Goal: Transaction & Acquisition: Purchase product/service

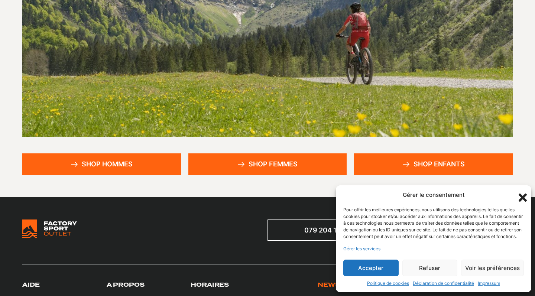
scroll to position [133, 0]
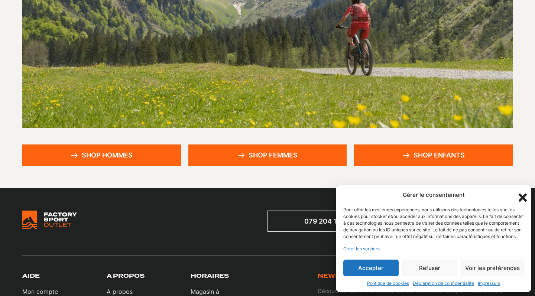
click at [375, 273] on button "Accepter" at bounding box center [370, 268] width 55 height 17
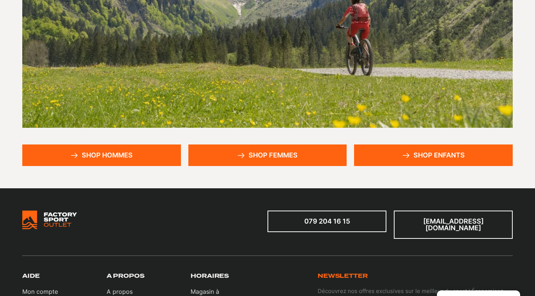
click at [306, 165] on link "Shop femmes" at bounding box center [267, 156] width 159 height 22
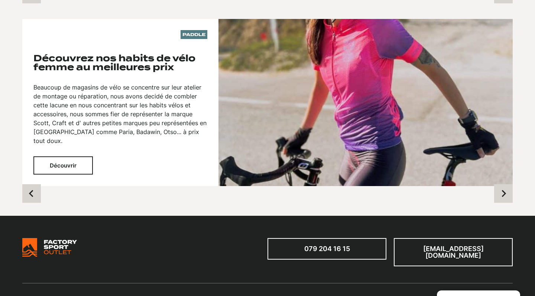
scroll to position [739, 0]
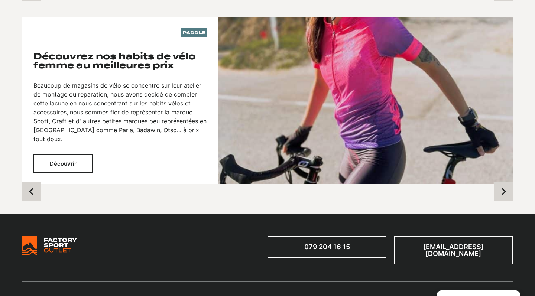
click at [60, 155] on button "Découvrir" at bounding box center [62, 164] width 59 height 18
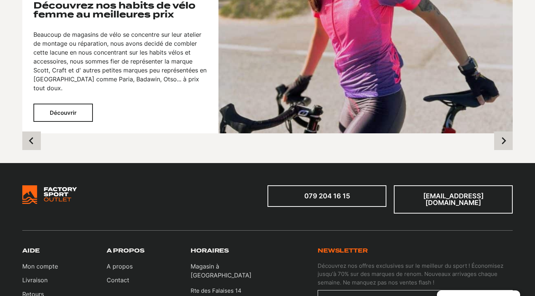
scroll to position [798, 0]
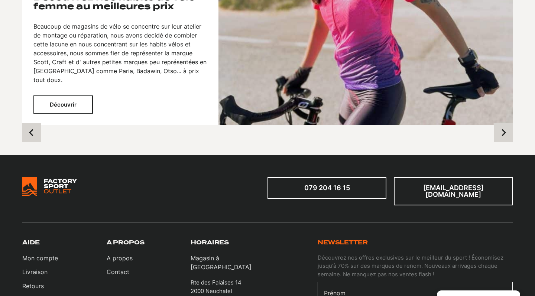
click at [265, 67] on img at bounding box center [366, 41] width 294 height 167
click at [82, 96] on button "Découvrir" at bounding box center [62, 105] width 59 height 18
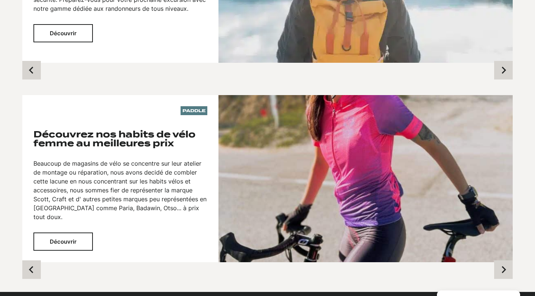
scroll to position [647, 0]
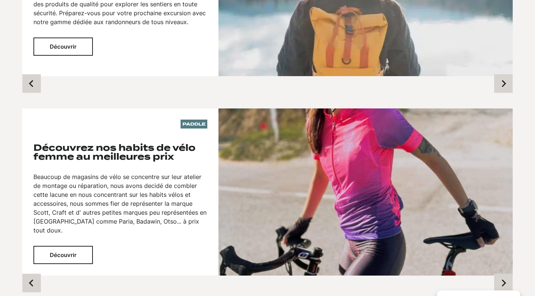
click at [197, 120] on div "Paddle Découvrez nos habits de vélo femme au meilleures prix Beaucoup de magasi…" at bounding box center [120, 192] width 196 height 167
click at [70, 246] on button "Découvrir" at bounding box center [62, 255] width 59 height 18
click at [252, 214] on img at bounding box center [366, 192] width 294 height 167
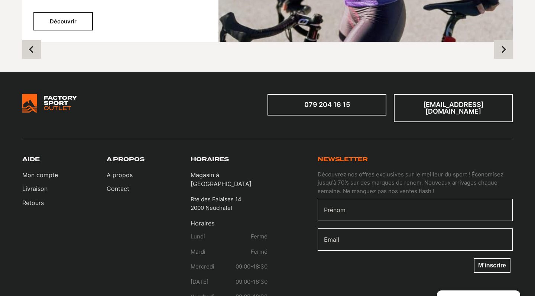
scroll to position [692, 0]
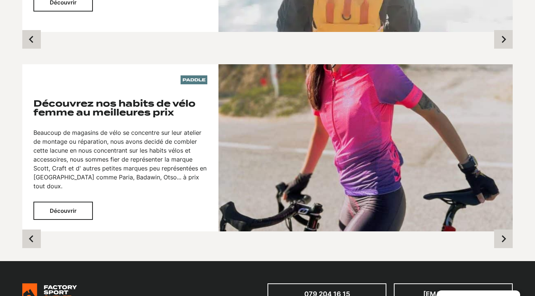
click at [82, 202] on button "Découvrir" at bounding box center [62, 211] width 59 height 18
click at [31, 236] on icon "Previous slide" at bounding box center [31, 239] width 4 height 7
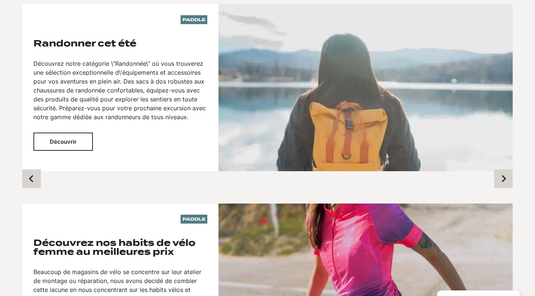
scroll to position [498, 0]
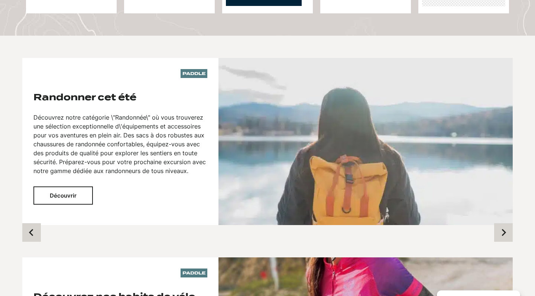
click at [69, 175] on div "Randonner cet été Découvrez notre catégorie \"Randonnée\" où vous trouverez une…" at bounding box center [120, 149] width 174 height 112
click at [68, 187] on button "Découvrir" at bounding box center [62, 196] width 59 height 18
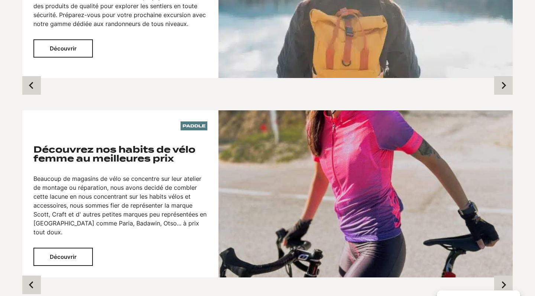
scroll to position [648, 0]
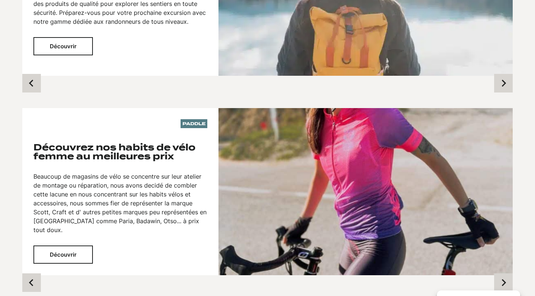
click at [69, 246] on button "Découvrir" at bounding box center [62, 255] width 59 height 18
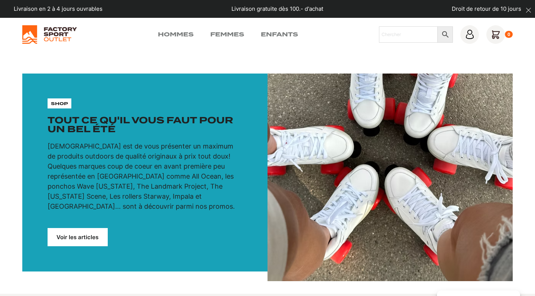
scroll to position [0, 0]
click at [237, 35] on link "Femmes" at bounding box center [227, 34] width 34 height 9
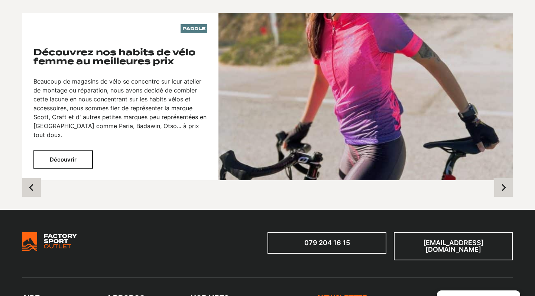
scroll to position [815, 0]
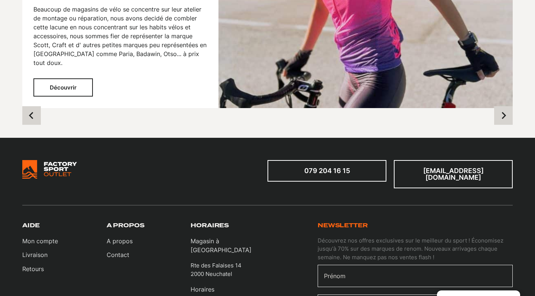
click at [287, 88] on img at bounding box center [366, 24] width 294 height 167
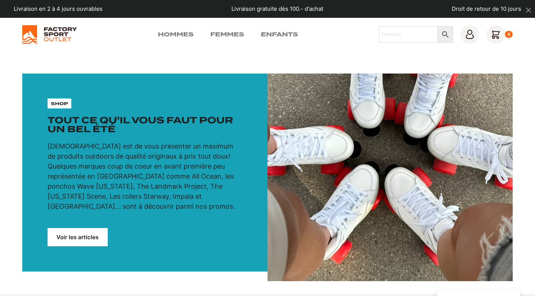
scroll to position [0, 0]
click at [45, 40] on img at bounding box center [49, 34] width 55 height 19
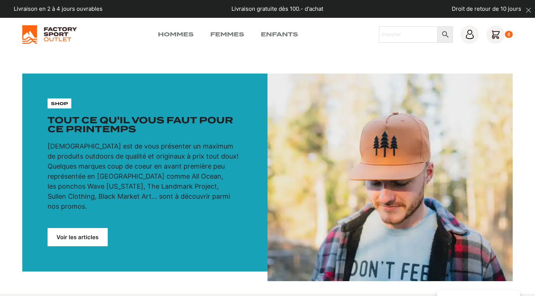
click at [88, 228] on link "Voir les articles" at bounding box center [78, 237] width 60 height 18
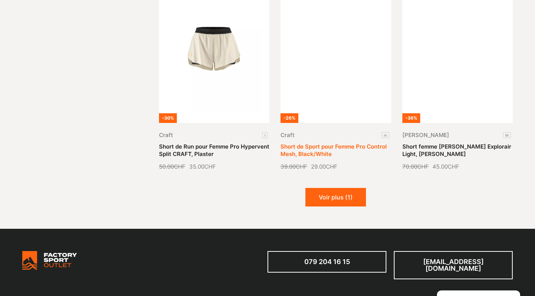
scroll to position [885, 0]
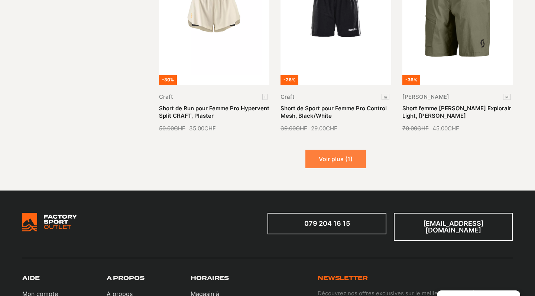
click at [349, 158] on button "Voir plus (1)" at bounding box center [335, 159] width 61 height 19
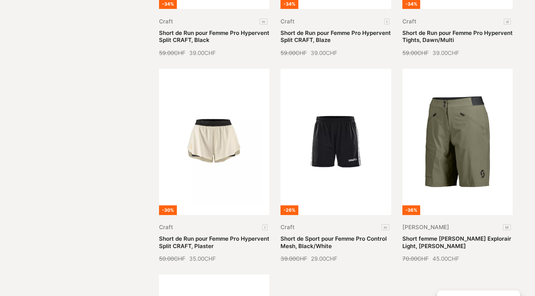
scroll to position [748, 0]
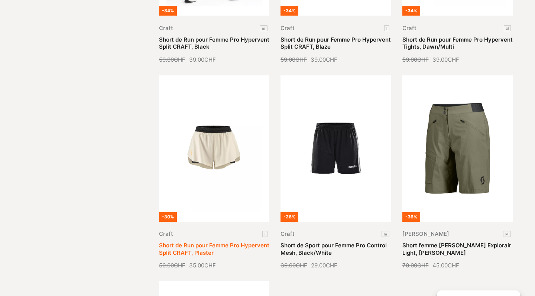
click at [255, 242] on link "Short de Run pour Femme Pro Hypervent Split CRAFT, Plaster" at bounding box center [214, 249] width 110 height 14
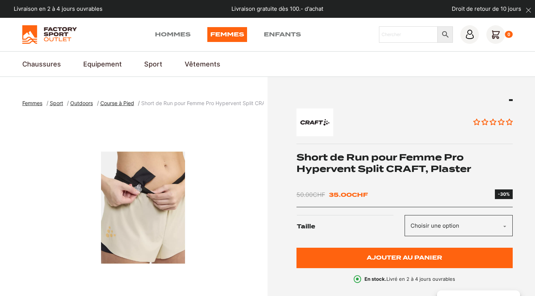
scroll to position [148, 0]
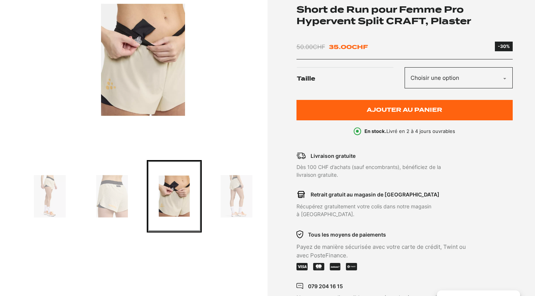
click at [226, 204] on img "Go to slide 6" at bounding box center [236, 196] width 53 height 70
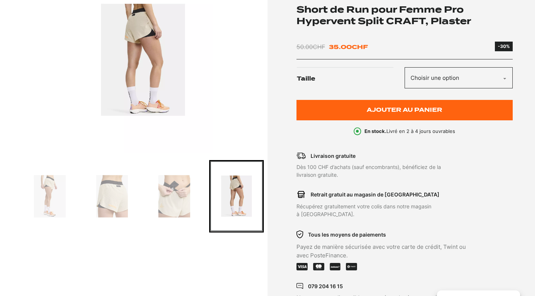
click at [51, 187] on img "Go to slide 3" at bounding box center [49, 196] width 53 height 70
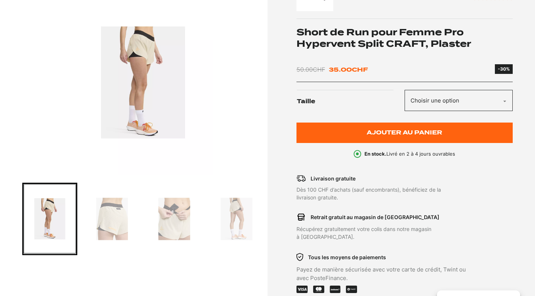
scroll to position [141, 0]
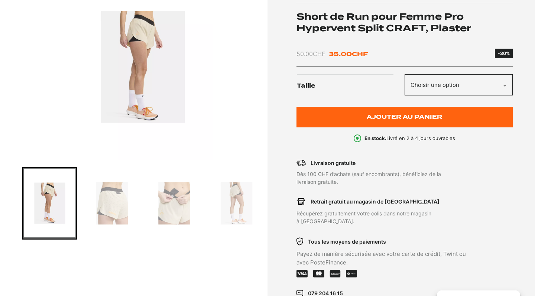
click at [127, 203] on img "Go to slide 4" at bounding box center [112, 203] width 53 height 70
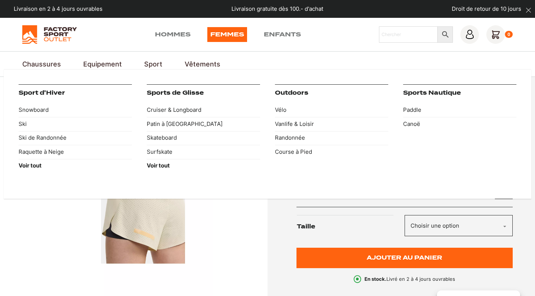
scroll to position [0, 0]
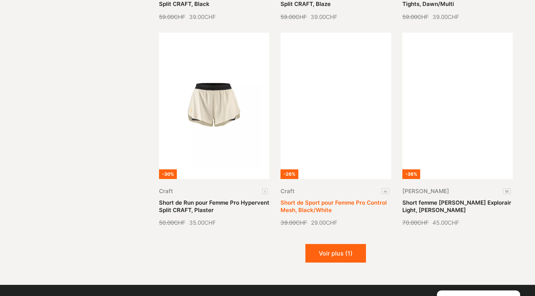
scroll to position [871, 0]
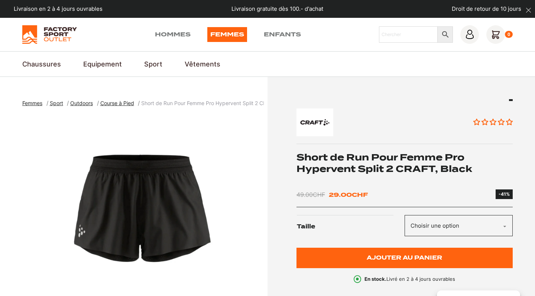
click at [128, 104] on span "Course à Pied" at bounding box center [117, 103] width 34 height 6
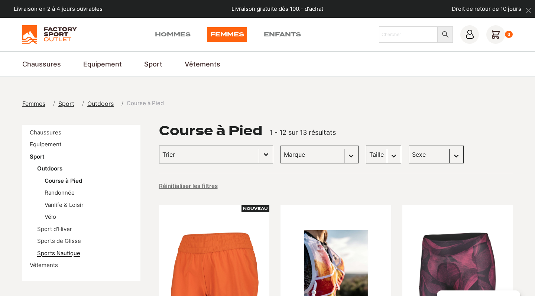
click at [68, 252] on link "Sports Nautique" at bounding box center [58, 253] width 43 height 7
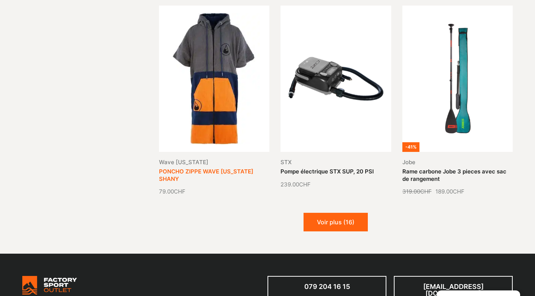
scroll to position [842, 0]
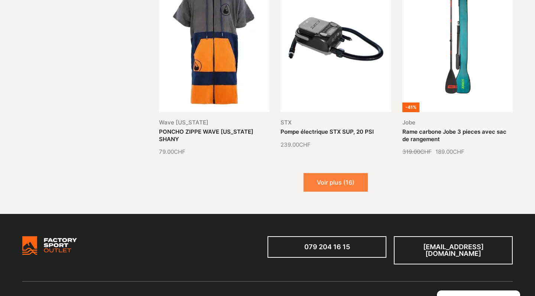
click at [355, 185] on button "Voir plus (16)" at bounding box center [336, 182] width 64 height 19
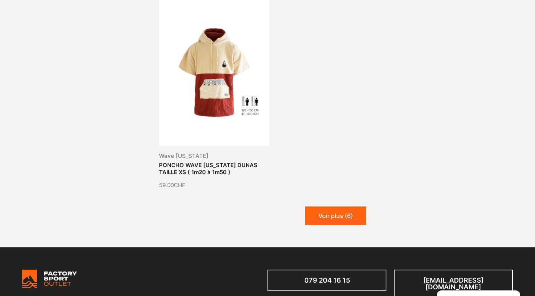
scroll to position [1632, 0]
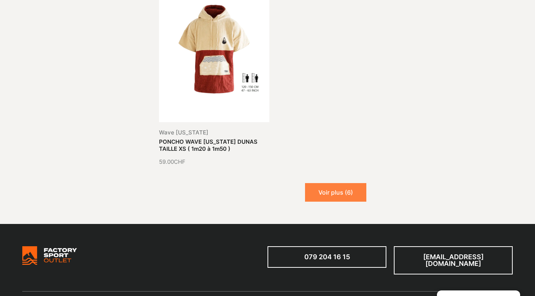
click at [337, 196] on button "Voir plus (6)" at bounding box center [335, 192] width 61 height 19
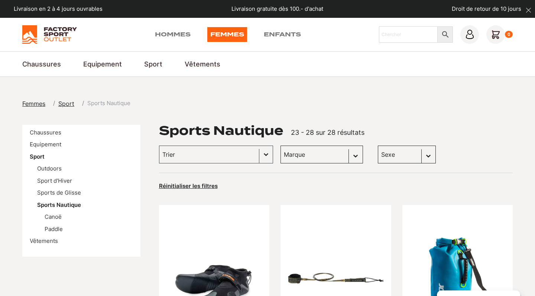
scroll to position [0, 0]
click at [45, 145] on link "Equipement" at bounding box center [46, 144] width 32 height 7
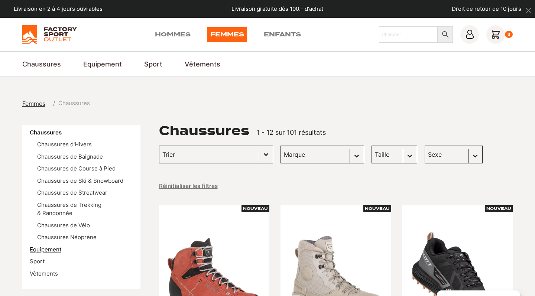
click at [44, 249] on link "Equipement" at bounding box center [46, 249] width 32 height 7
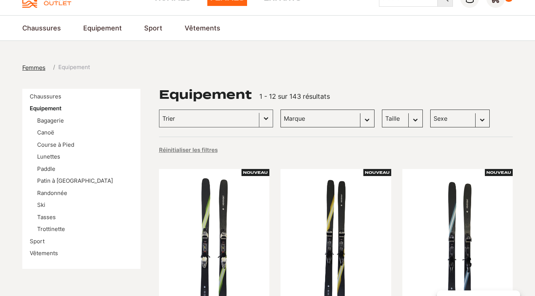
scroll to position [37, 0]
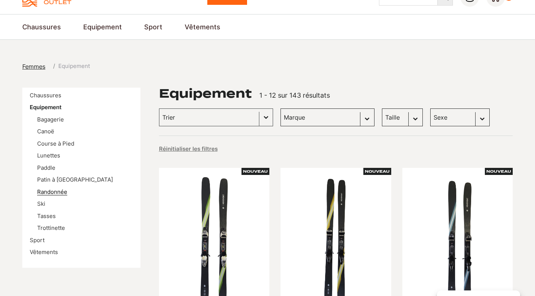
click at [52, 189] on link "Randonnée" at bounding box center [52, 191] width 30 height 7
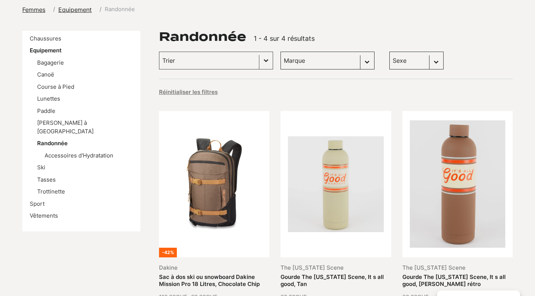
scroll to position [99, 0]
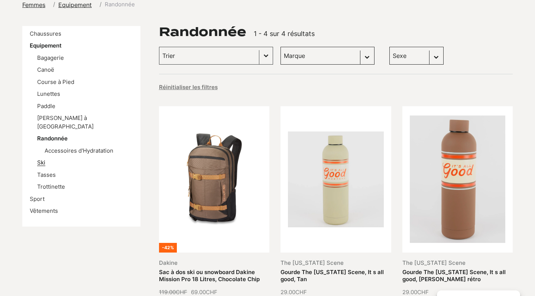
click at [39, 159] on link "Ski" at bounding box center [41, 162] width 8 height 7
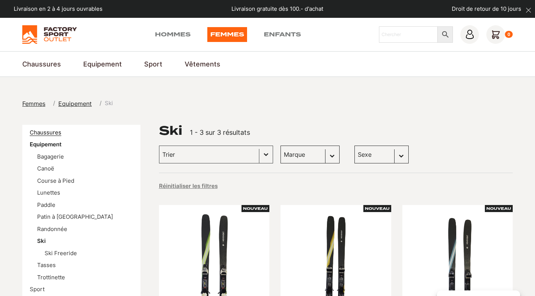
click at [53, 133] on link "Chaussures" at bounding box center [46, 132] width 32 height 7
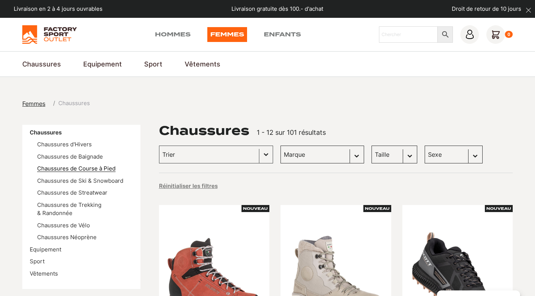
click at [79, 167] on link "Chaussures de Course à Pied" at bounding box center [76, 168] width 78 height 7
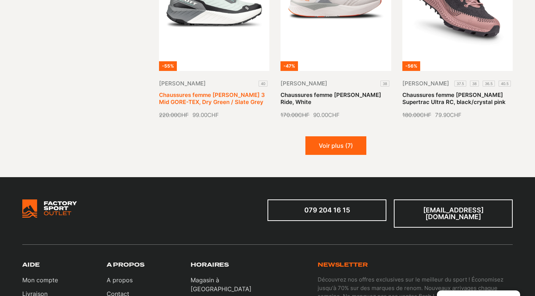
scroll to position [921, 0]
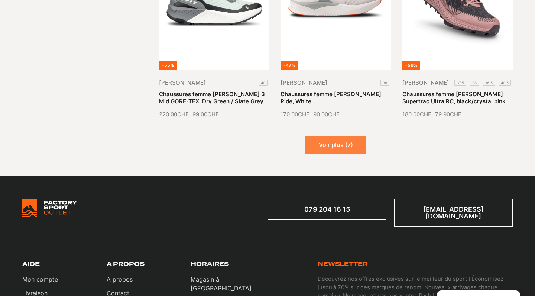
click at [343, 136] on button "Voir plus (7)" at bounding box center [335, 145] width 61 height 19
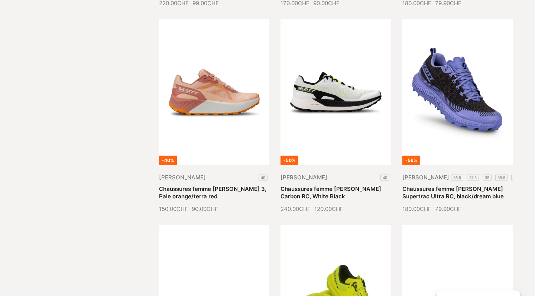
scroll to position [1033, 0]
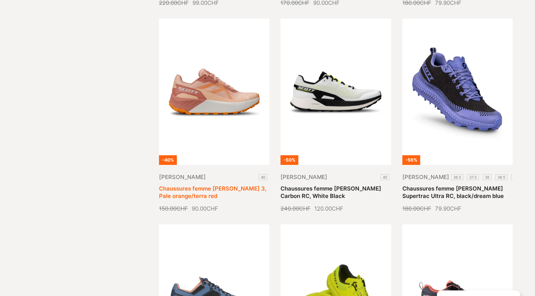
click at [200, 185] on link "Chaussures femme Scott Kinabalu 3, Pale orange/terra red" at bounding box center [212, 192] width 107 height 14
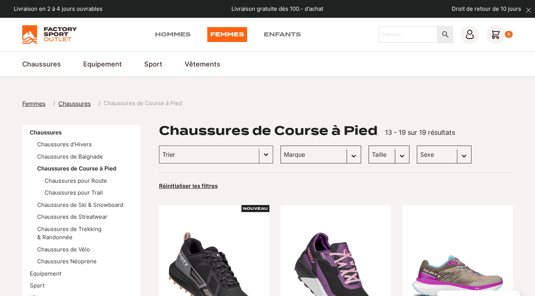
scroll to position [0, 0]
select select "40"
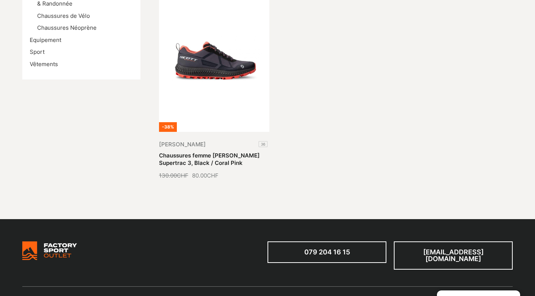
scroll to position [234, 0]
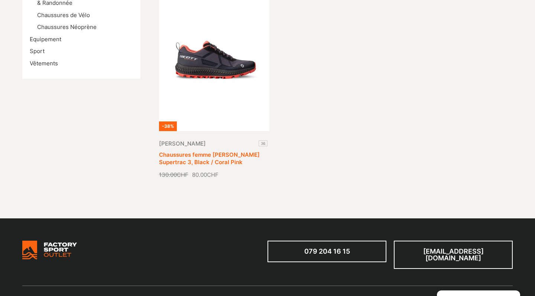
click at [231, 151] on link "Chaussures femme Scott Supertrac 3, Black / Coral Pink" at bounding box center [209, 158] width 101 height 14
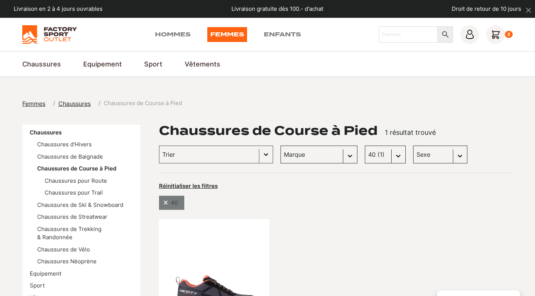
click at [164, 202] on span at bounding box center [165, 202] width 6 height 5
select select
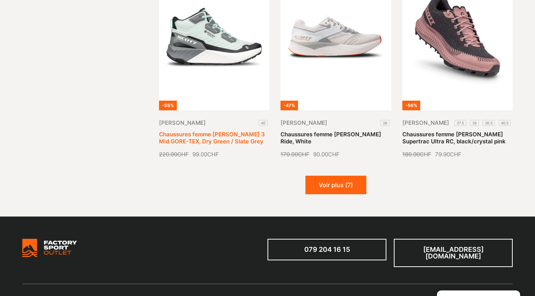
scroll to position [889, 0]
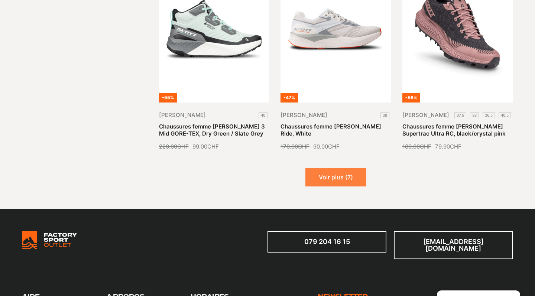
click at [351, 168] on button "Voir plus (7)" at bounding box center [335, 177] width 61 height 19
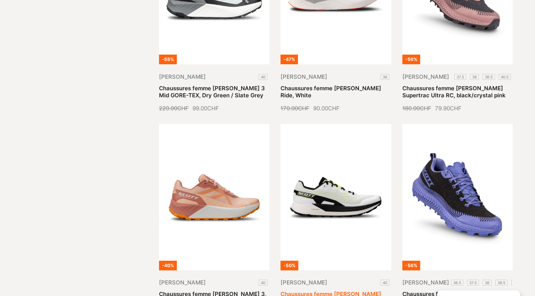
scroll to position [988, 0]
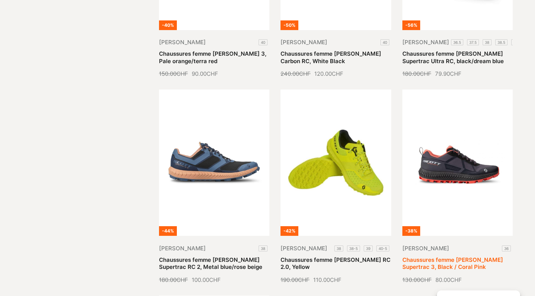
scroll to position [1168, 0]
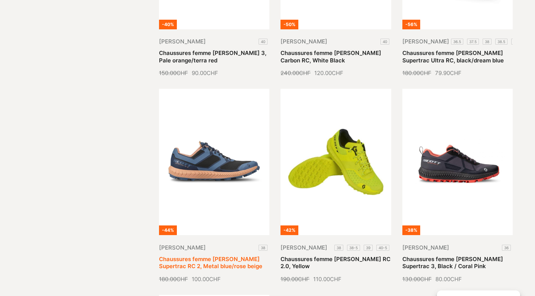
click at [206, 256] on link "Chaussures femme [PERSON_NAME] Supertrac RC 2, Metal blue/rose beige" at bounding box center [210, 263] width 103 height 14
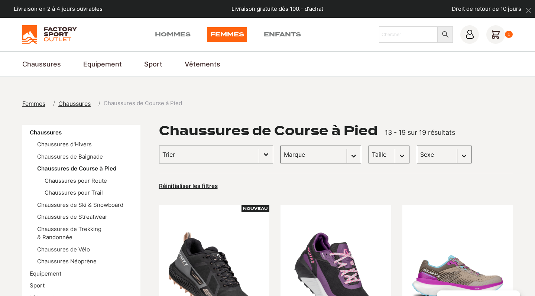
scroll to position [0, 0]
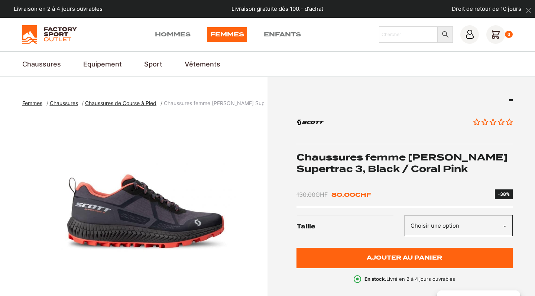
select select "36"
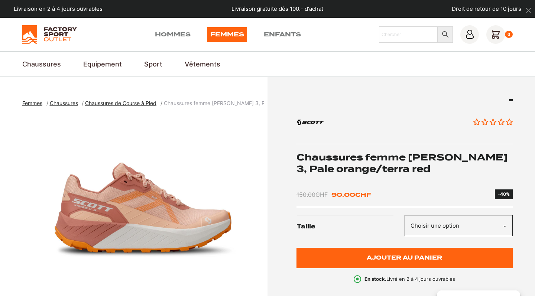
select select "40"
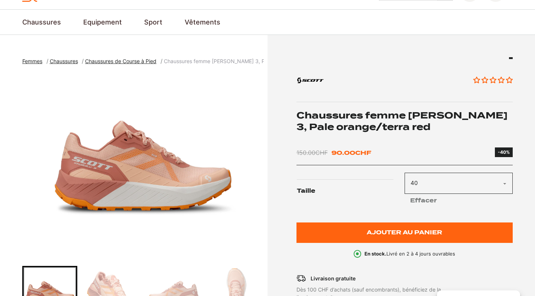
scroll to position [48, 0]
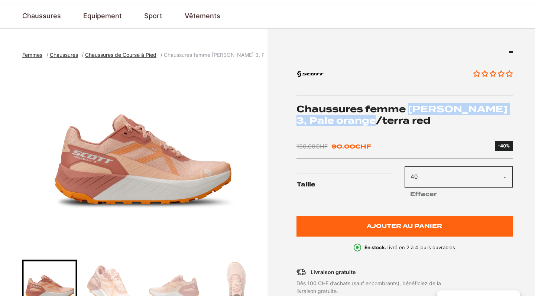
drag, startPoint x: 408, startPoint y: 106, endPoint x: 357, endPoint y: 119, distance: 52.7
click at [357, 119] on h1 "Chaussures femme Scott Kinabalu 3, Pale orange/terra red" at bounding box center [405, 114] width 217 height 23
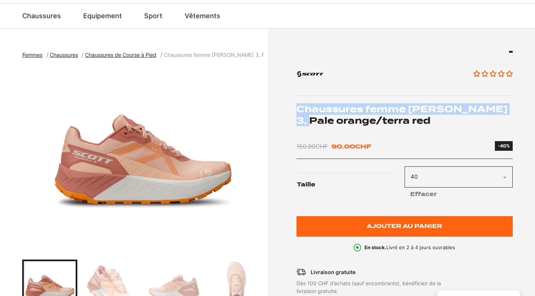
drag, startPoint x: 295, startPoint y: 110, endPoint x: 508, endPoint y: 106, distance: 212.6
click at [508, 106] on div "Aucun avis Chaussures femme Scott Kinabalu 3, Pale orange/terra red 150.00 CHF …" at bounding box center [392, 239] width 242 height 376
copy h1 "Chaussures femme Scott Kinabalu 3,"
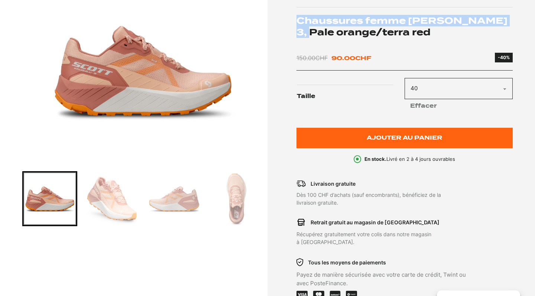
scroll to position [139, 0]
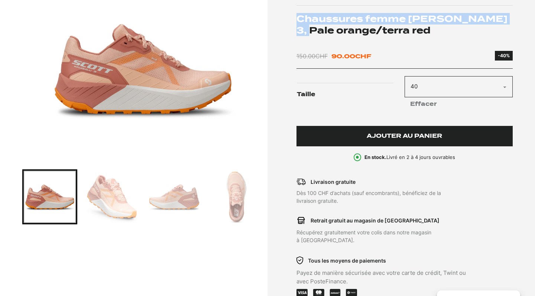
click at [404, 136] on span "Ajouter au panier" at bounding box center [404, 136] width 75 height 6
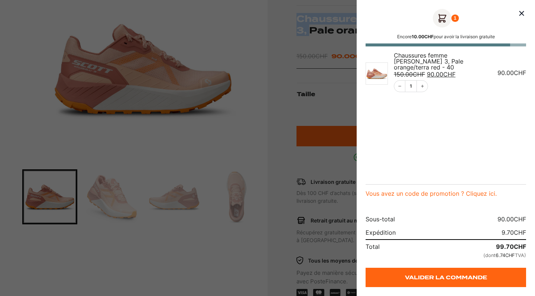
click at [316, 87] on div at bounding box center [267, 148] width 535 height 296
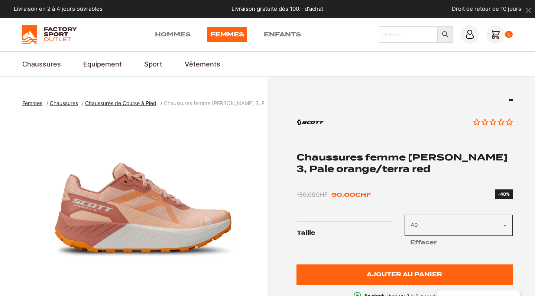
scroll to position [0, 0]
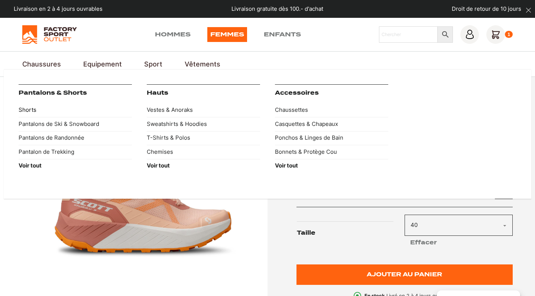
click at [34, 109] on link "Shorts" at bounding box center [75, 110] width 113 height 14
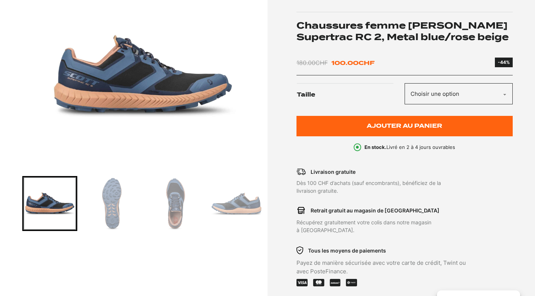
scroll to position [136, 0]
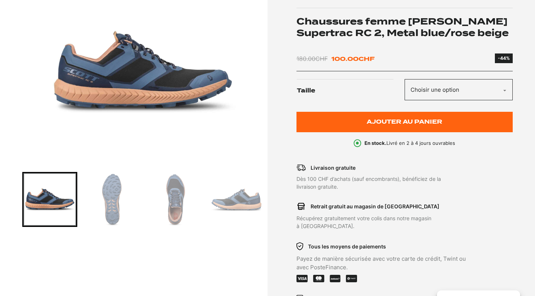
click at [117, 215] on img "Go to slide 2" at bounding box center [112, 199] width 53 height 53
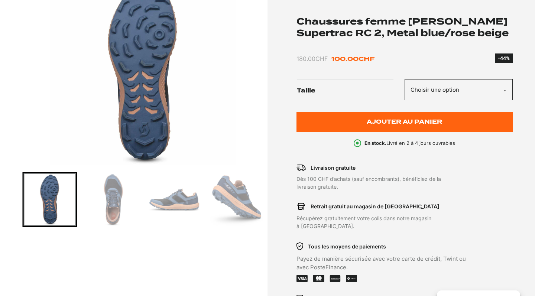
click at [125, 205] on img "Go to slide 3" at bounding box center [112, 199] width 53 height 53
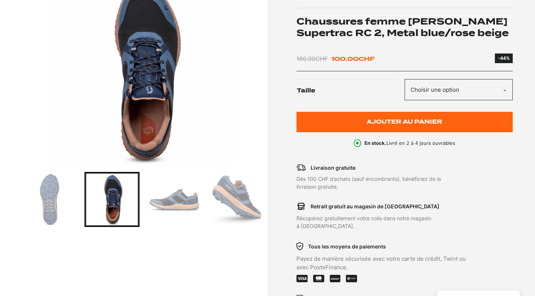
click at [154, 198] on img "Go to slide 4" at bounding box center [174, 199] width 53 height 53
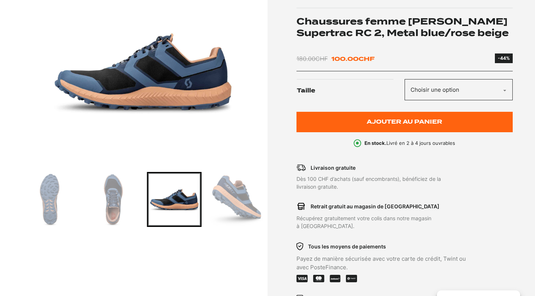
click at [202, 196] on div at bounding box center [143, 199] width 242 height 55
click at [216, 196] on img "Go to slide 5" at bounding box center [236, 199] width 53 height 53
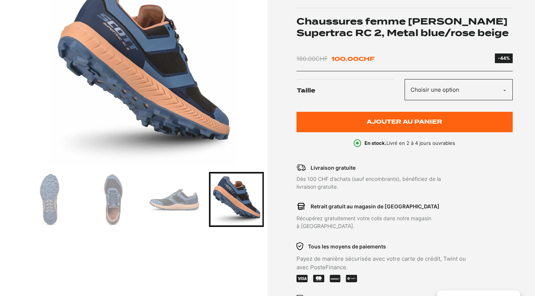
click at [50, 198] on img "Go to slide 2" at bounding box center [49, 199] width 53 height 53
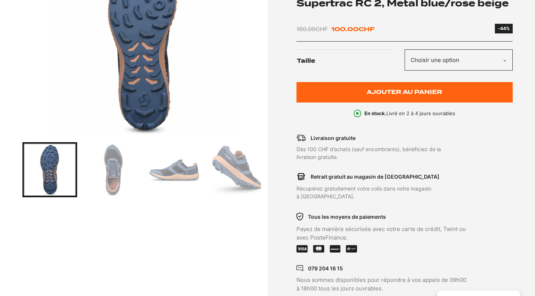
scroll to position [173, 0]
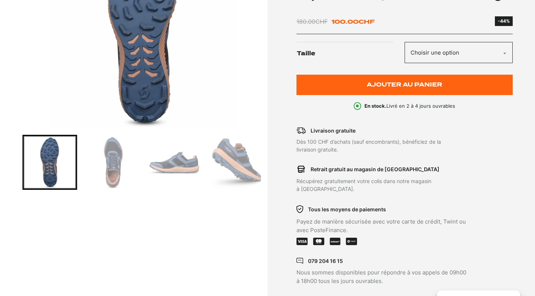
select select "38"
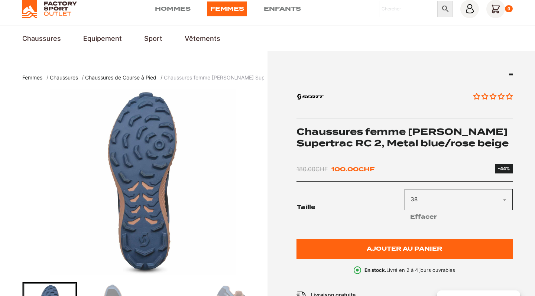
scroll to position [25, 0]
